Goal: Navigation & Orientation: Understand site structure

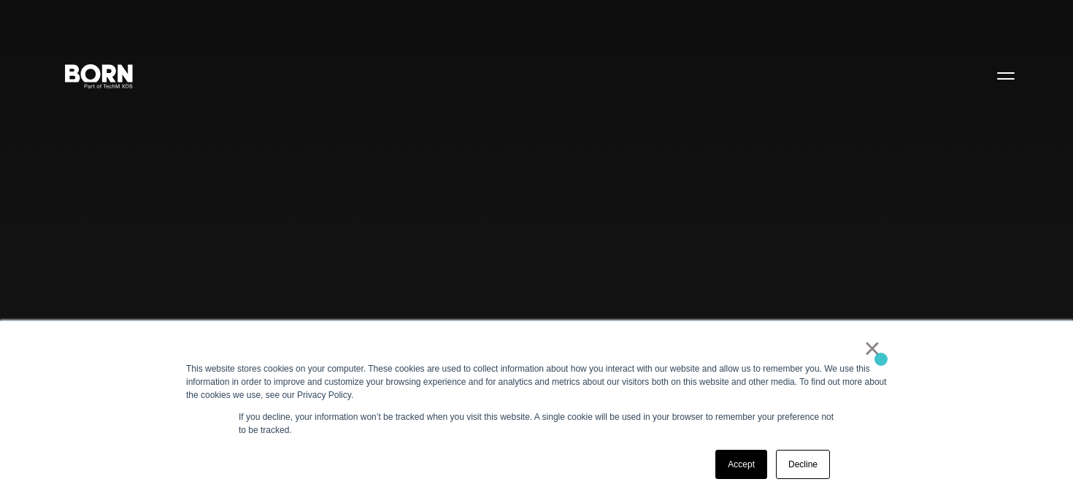
click at [876, 348] on link "×" at bounding box center [872, 348] width 18 height 13
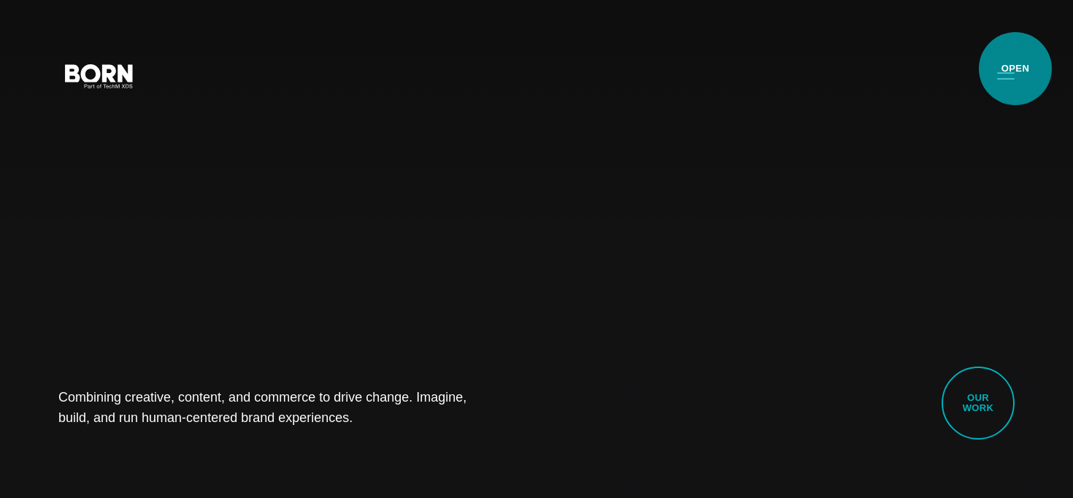
click at [1004, 71] on button "Primary Menu" at bounding box center [1005, 75] width 35 height 31
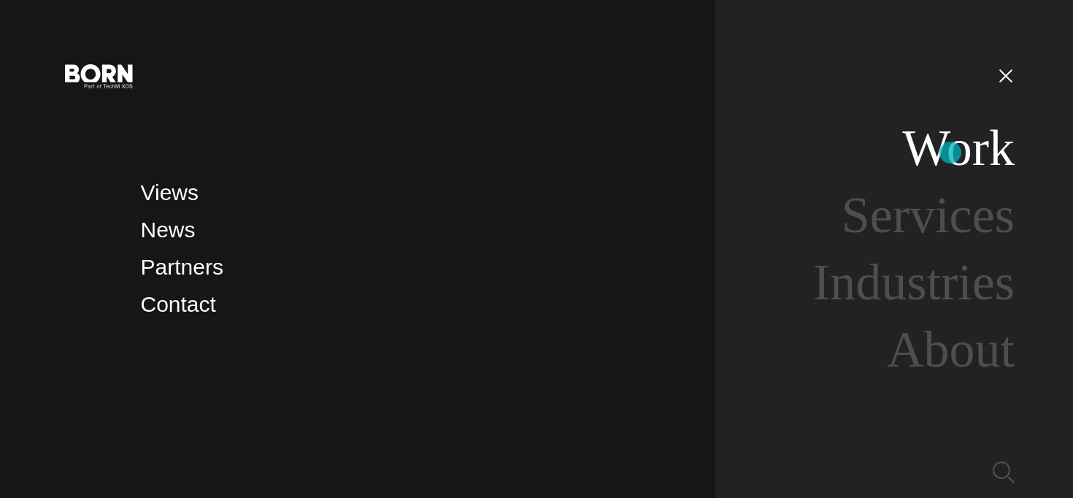
click at [952, 153] on link "Work" at bounding box center [958, 148] width 112 height 56
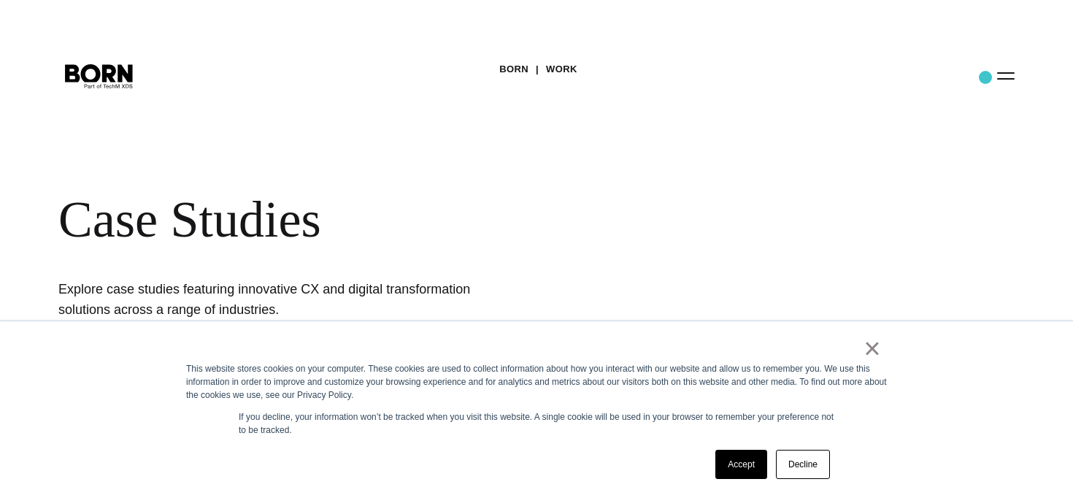
click at [995, 77] on button "Primary Menu" at bounding box center [1005, 75] width 35 height 31
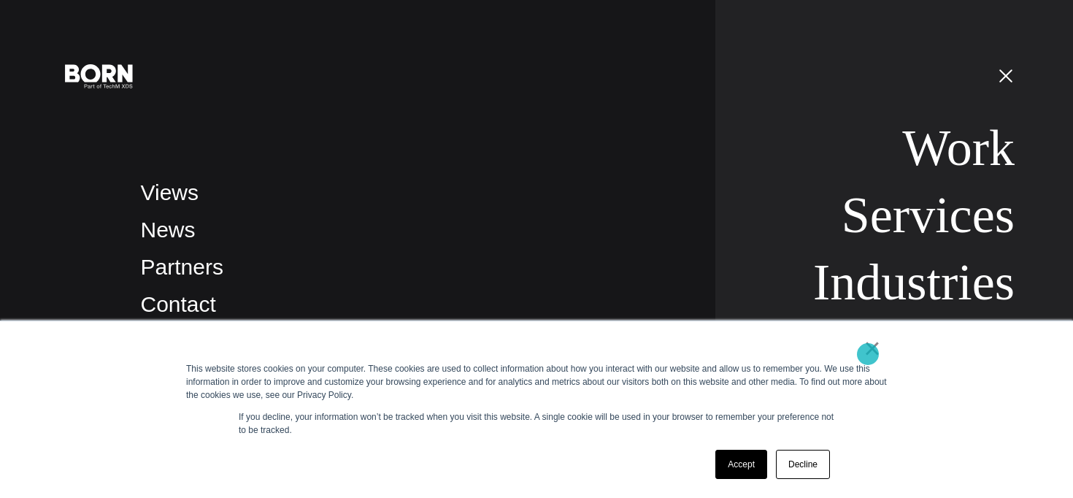
click at [867, 355] on link "×" at bounding box center [872, 348] width 18 height 13
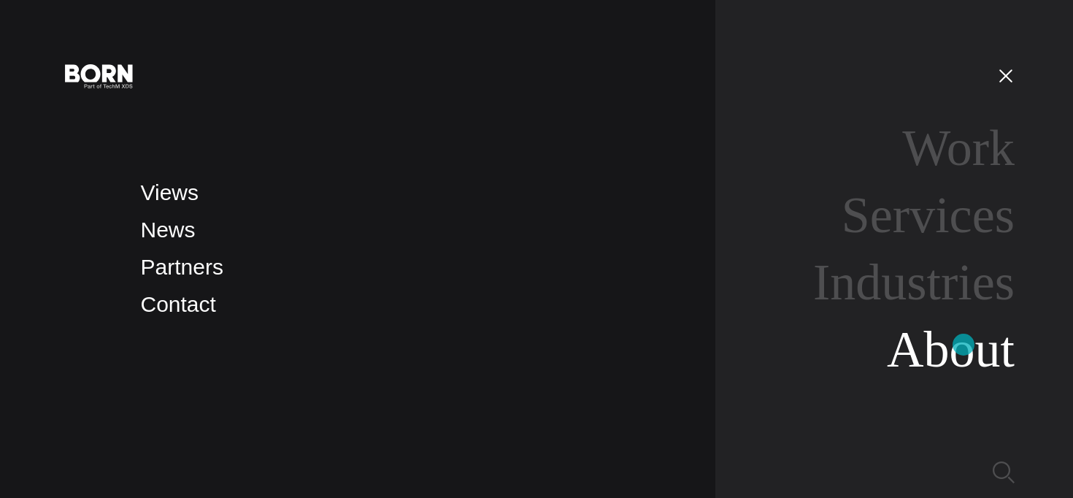
click at [963, 344] on link "About" at bounding box center [951, 349] width 128 height 56
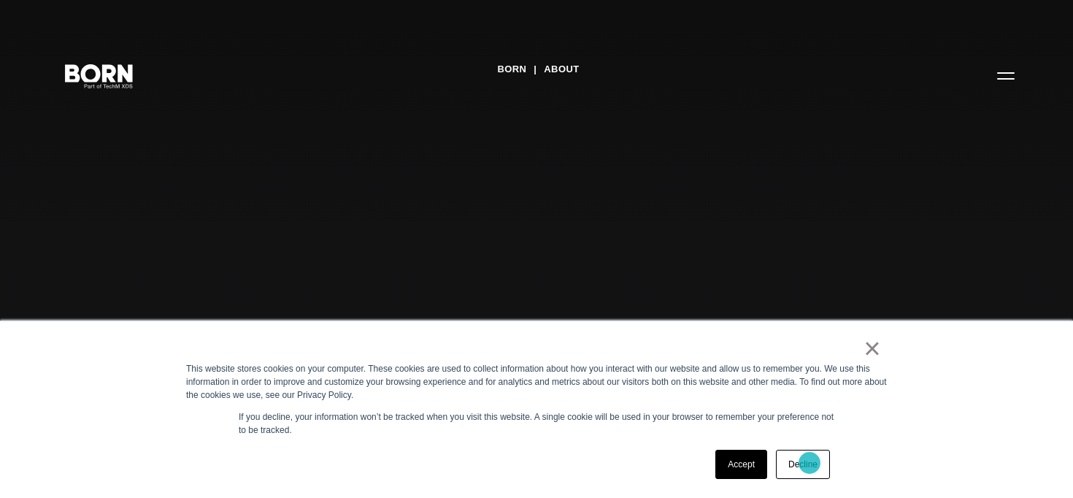
click at [809, 462] on link "Decline" at bounding box center [803, 464] width 54 height 29
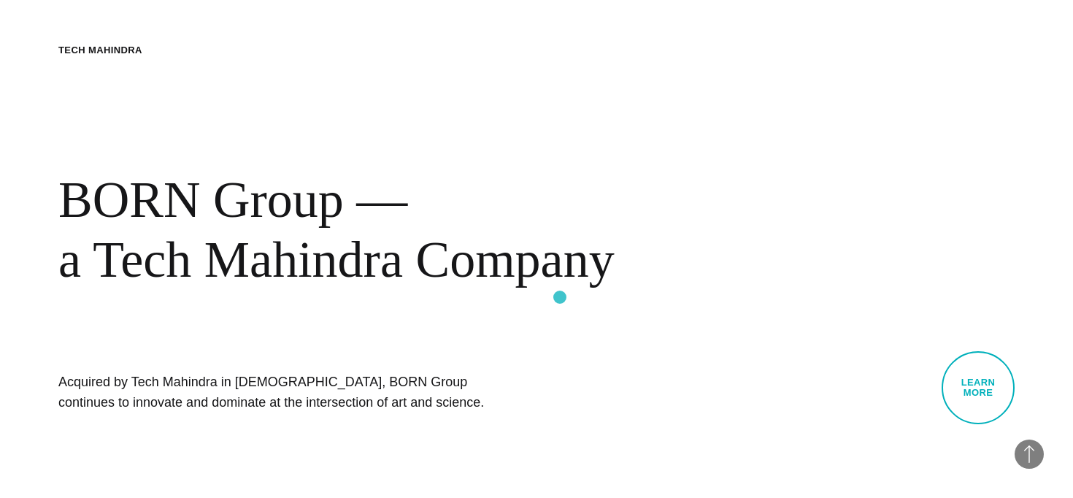
scroll to position [566, 0]
